Goal: Task Accomplishment & Management: Manage account settings

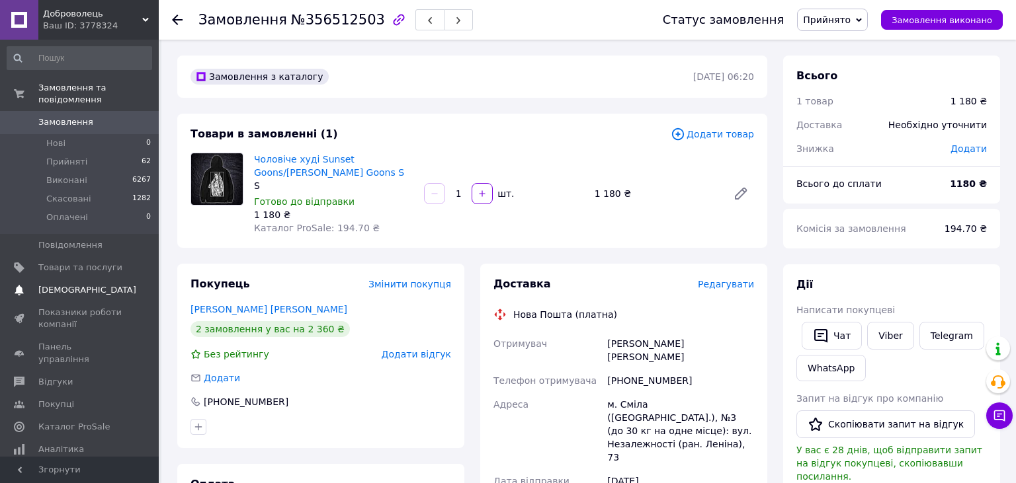
click at [92, 284] on span "[DEMOGRAPHIC_DATA]" at bounding box center [80, 290] width 84 height 12
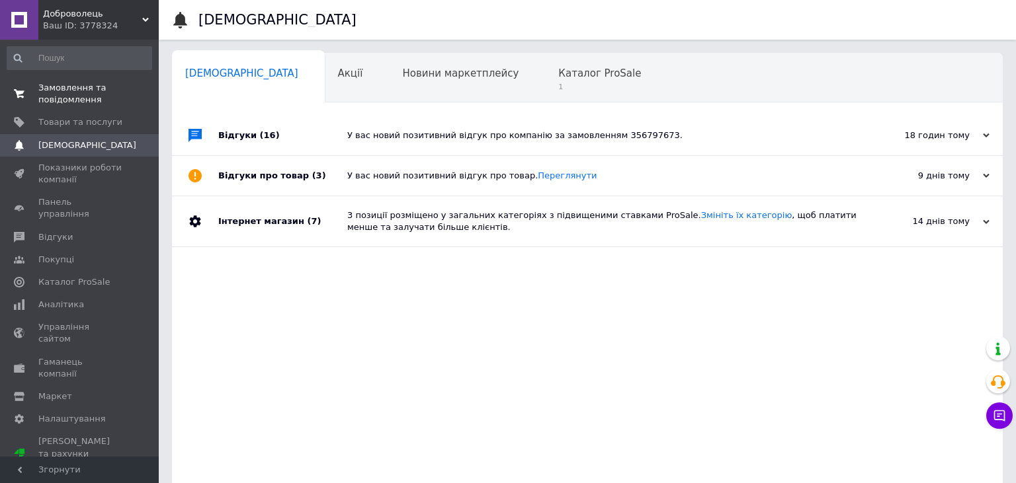
click at [65, 91] on span "Замовлення та повідомлення" at bounding box center [80, 94] width 84 height 24
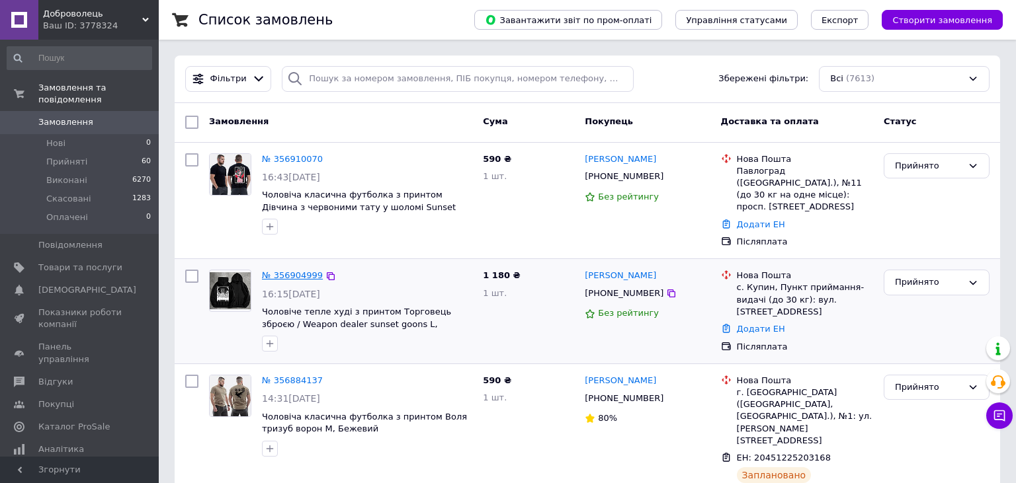
click at [303, 278] on link "№ 356904999" at bounding box center [292, 275] width 61 height 10
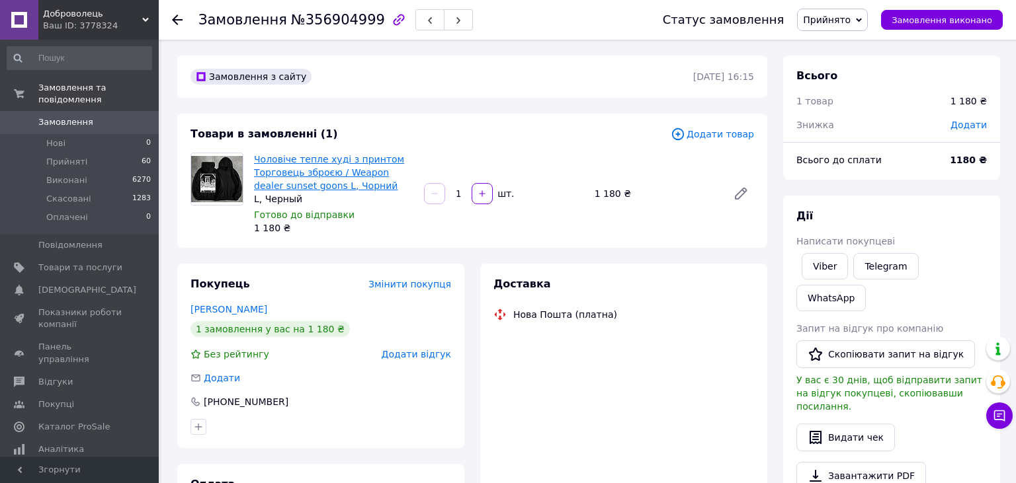
click at [309, 173] on link "Чоловіче тепле худі з принтом Торговець зброєю / Weapon dealer sunset goons L, …" at bounding box center [329, 172] width 150 height 37
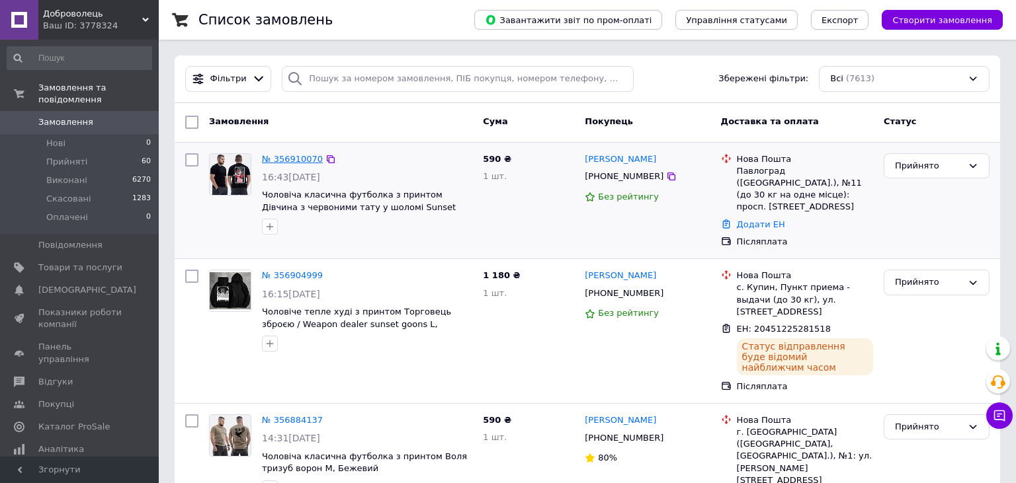
click at [301, 155] on link "№ 356910070" at bounding box center [292, 159] width 61 height 10
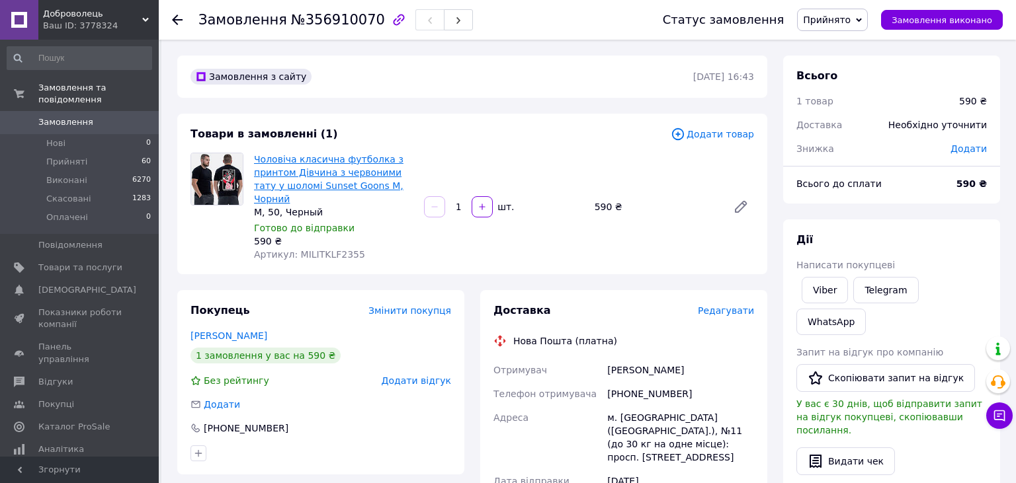
click at [300, 171] on link "Чоловіча класична футболка з принтом Дівчина з червоними тату у шоломі Sunset G…" at bounding box center [328, 179] width 149 height 50
